Goal: Find contact information: Obtain details needed to contact an individual or organization

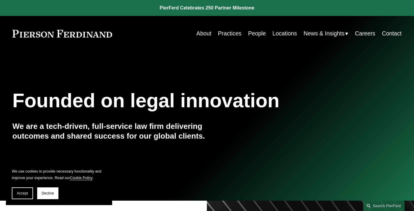
click at [257, 32] on link "People" at bounding box center [257, 34] width 18 height 12
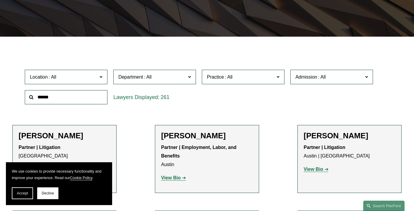
scroll to position [125, 0]
click at [86, 100] on input "text" at bounding box center [66, 97] width 83 height 14
type input "*******"
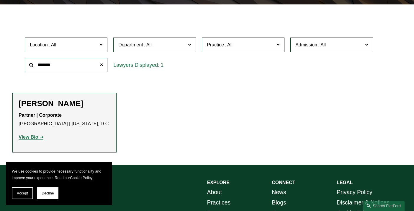
scroll to position [165, 0]
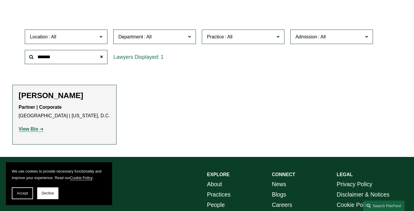
click at [30, 130] on strong "View Bio" at bounding box center [28, 128] width 19 height 5
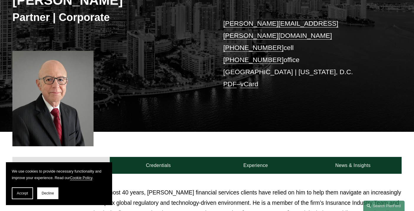
scroll to position [98, 0]
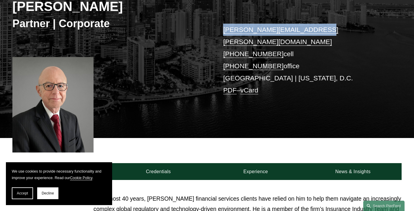
drag, startPoint x: 320, startPoint y: 32, endPoint x: 222, endPoint y: 27, distance: 97.6
click at [222, 27] on div "Thomas F. Morante Partner | Corporate thomas.morante@pierferd.com +1.202.369.44…" at bounding box center [207, 51] width 414 height 173
copy link "thomas.morante@pierferd.com"
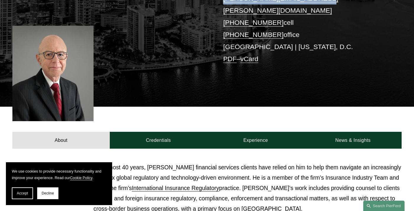
scroll to position [166, 0]
